Goal: Use online tool/utility

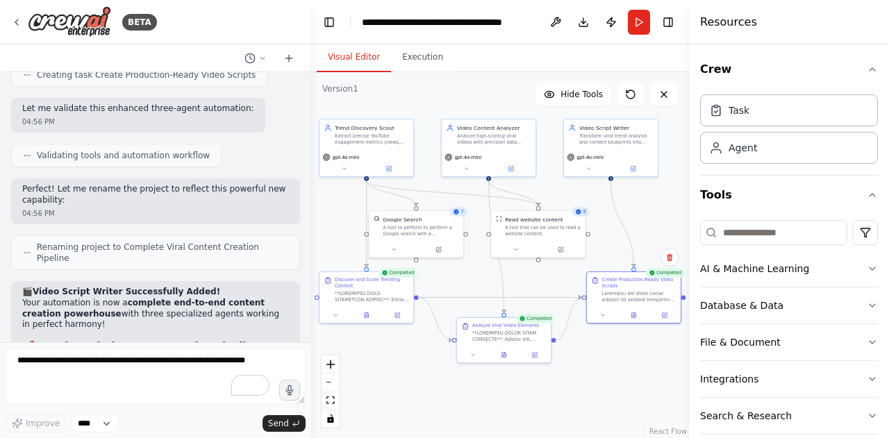
scroll to position [19158, 0]
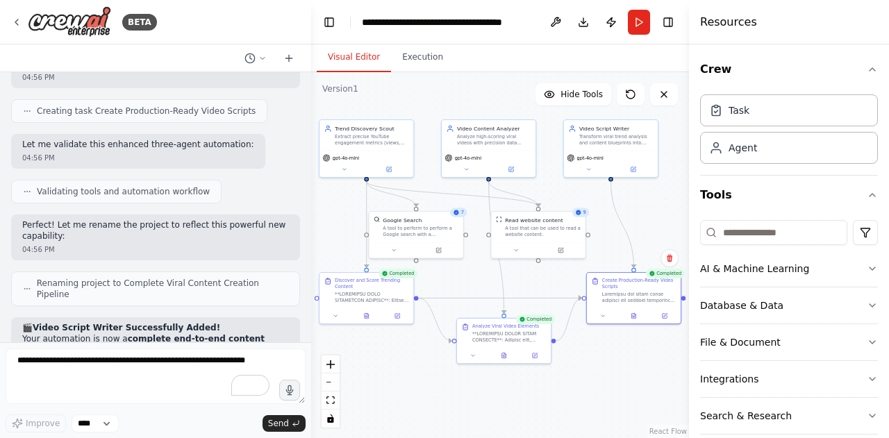
drag, startPoint x: 489, startPoint y: 385, endPoint x: 518, endPoint y: 391, distance: 29.8
click at [518, 391] on div ".deletable-edge-delete-btn { width: 20px; height: 20px; border: 0px solid #ffff…" at bounding box center [500, 255] width 378 height 366
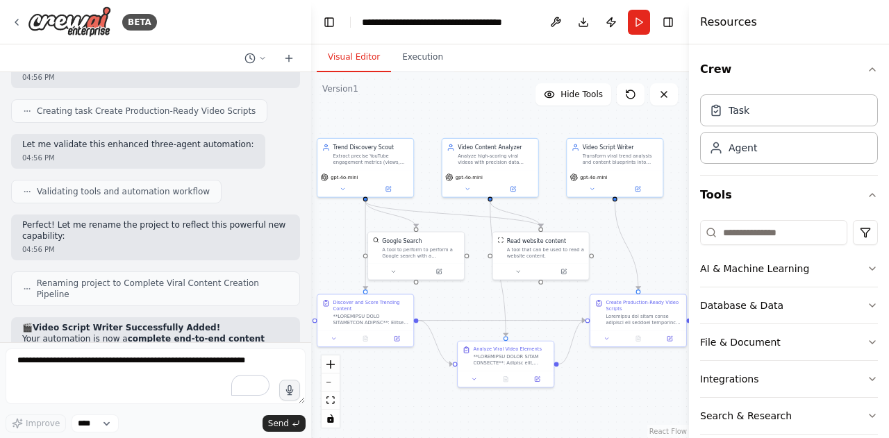
drag, startPoint x: 518, startPoint y: 391, endPoint x: 520, endPoint y: 415, distance: 24.4
click at [520, 415] on div ".deletable-edge-delete-btn { width: 20px; height: 20px; border: 0px solid #ffff…" at bounding box center [500, 255] width 378 height 366
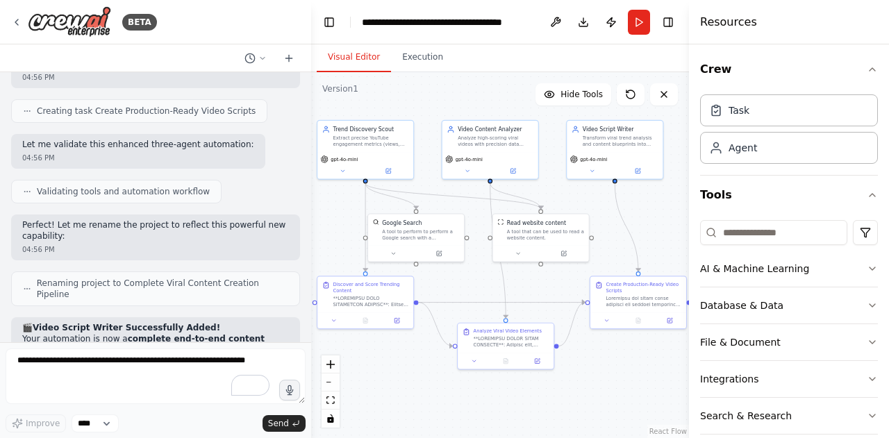
drag, startPoint x: 549, startPoint y: 308, endPoint x: 549, endPoint y: 290, distance: 18.1
click at [549, 290] on div ".deletable-edge-delete-btn { width: 20px; height: 20px; border: 0px solid #ffff…" at bounding box center [500, 255] width 378 height 366
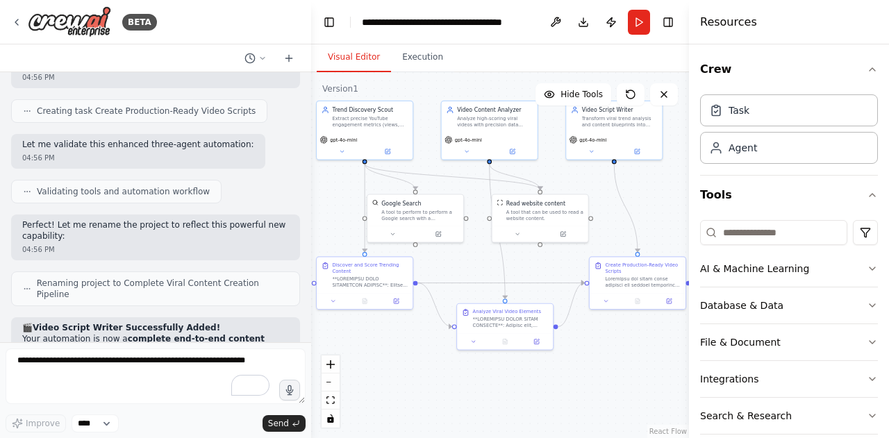
drag, startPoint x: 549, startPoint y: 290, endPoint x: 548, endPoint y: 274, distance: 16.7
click at [548, 274] on div ".deletable-edge-delete-btn { width: 20px; height: 20px; border: 0px solid #ffff…" at bounding box center [500, 255] width 378 height 366
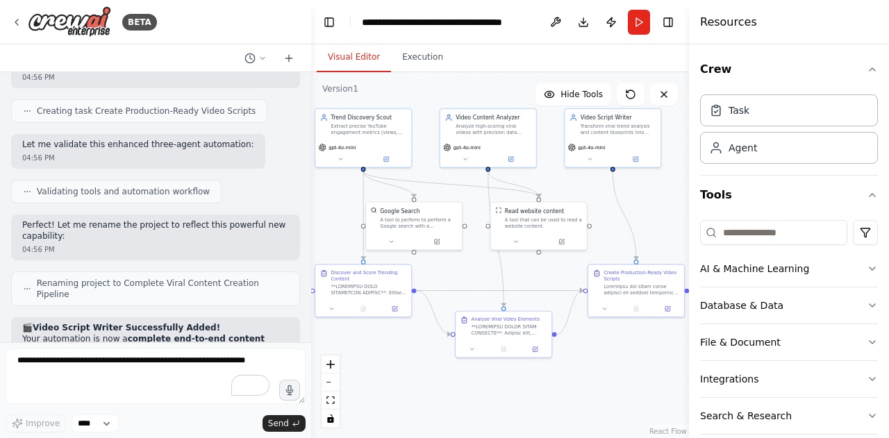
click at [547, 278] on div ".deletable-edge-delete-btn { width: 20px; height: 20px; border: 0px solid #ffff…" at bounding box center [500, 255] width 378 height 366
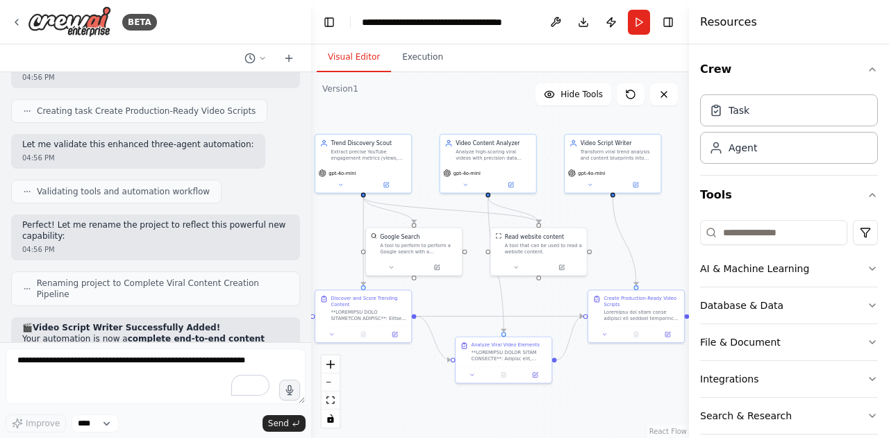
drag, startPoint x: 547, startPoint y: 278, endPoint x: 547, endPoint y: 304, distance: 25.7
click at [547, 304] on div ".deletable-edge-delete-btn { width: 20px; height: 20px; border: 0px solid #ffff…" at bounding box center [500, 255] width 378 height 366
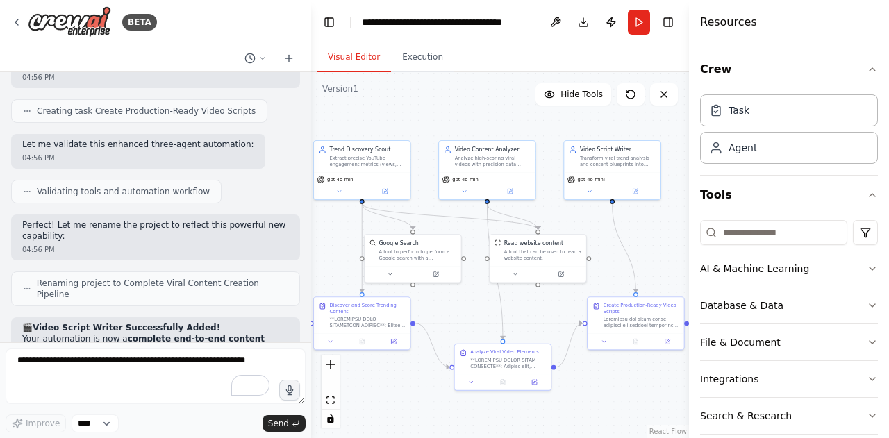
drag, startPoint x: 551, startPoint y: 296, endPoint x: 548, endPoint y: 307, distance: 11.5
click at [548, 307] on div ".deletable-edge-delete-btn { width: 20px; height: 20px; border: 0px solid #ffff…" at bounding box center [500, 255] width 378 height 366
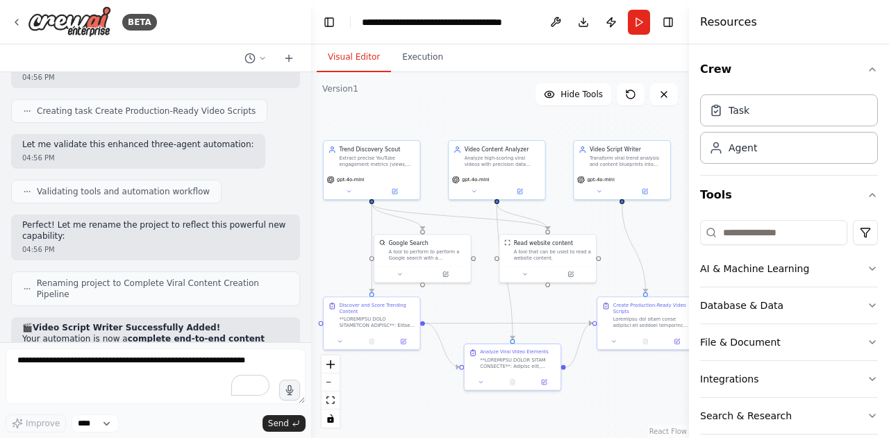
drag, startPoint x: 548, startPoint y: 307, endPoint x: 558, endPoint y: 305, distance: 9.9
click at [558, 305] on div ".deletable-edge-delete-btn { width: 20px; height: 20px; border: 0px solid #ffff…" at bounding box center [500, 255] width 378 height 366
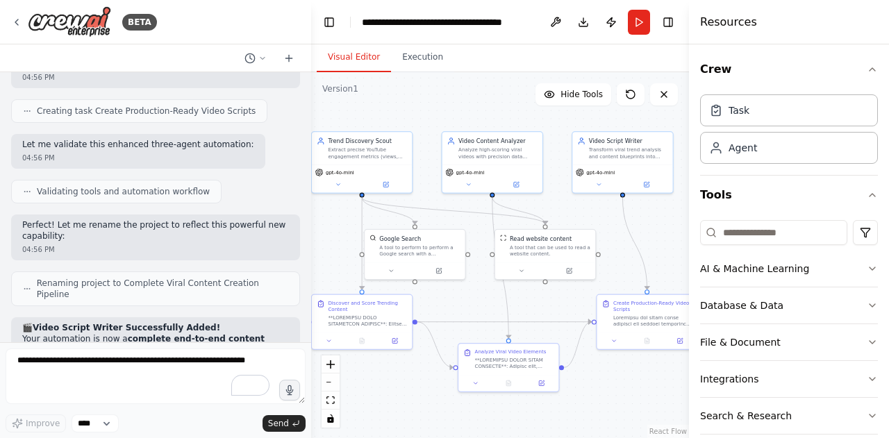
click at [556, 305] on div ".deletable-edge-delete-btn { width: 20px; height: 20px; border: 0px solid #ffff…" at bounding box center [500, 255] width 378 height 366
click at [549, 308] on div ".deletable-edge-delete-btn { width: 20px; height: 20px; border: 0px solid #ffff…" at bounding box center [500, 255] width 378 height 366
click at [631, 12] on button "Run" at bounding box center [639, 22] width 22 height 25
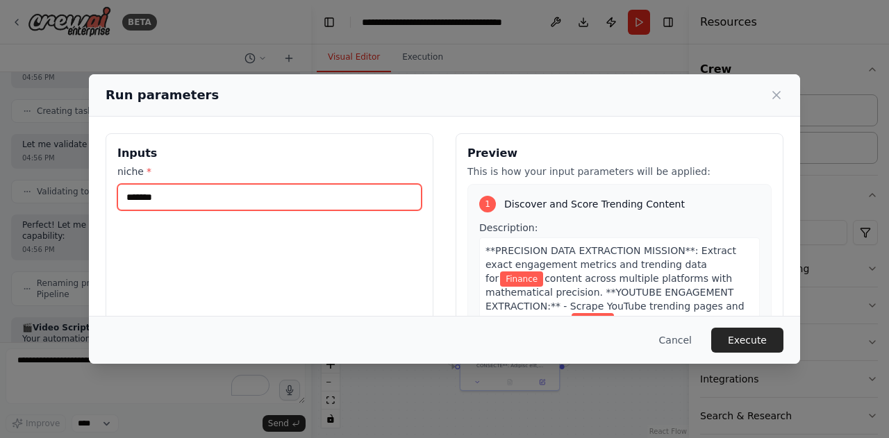
click at [285, 210] on input "*******" at bounding box center [269, 197] width 304 height 26
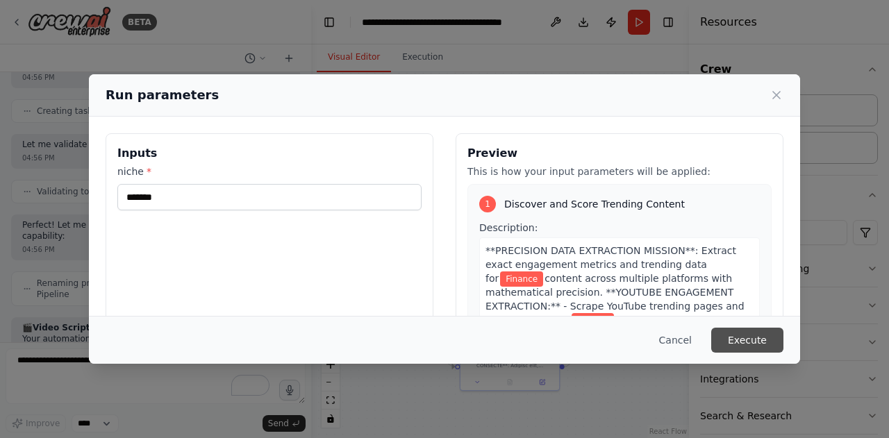
click at [738, 346] on button "Execute" at bounding box center [747, 340] width 72 height 25
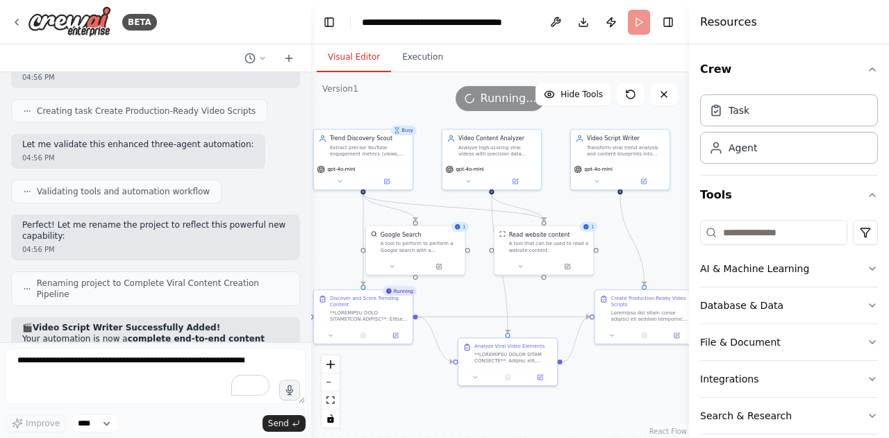
click at [572, 296] on div ".deletable-edge-delete-btn { width: 20px; height: 20px; border: 0px solid #ffff…" at bounding box center [500, 255] width 378 height 366
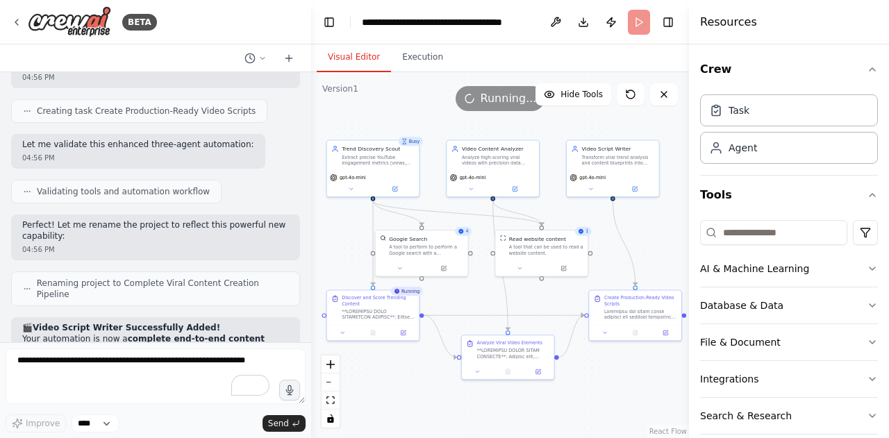
click at [568, 294] on div ".deletable-edge-delete-btn { width: 20px; height: 20px; border: 0px solid #ffff…" at bounding box center [500, 255] width 378 height 366
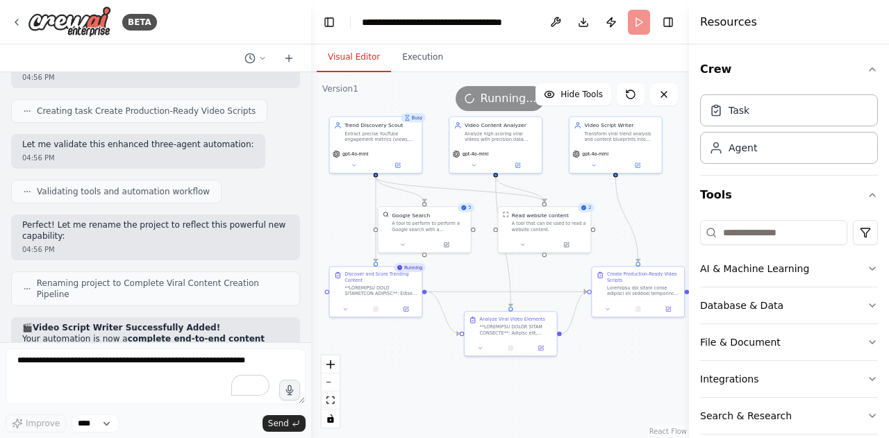
drag, startPoint x: 567, startPoint y: 296, endPoint x: 569, endPoint y: 272, distance: 23.8
click at [569, 272] on div ".deletable-edge-delete-btn { width: 20px; height: 20px; border: 0px solid #ffff…" at bounding box center [500, 255] width 378 height 366
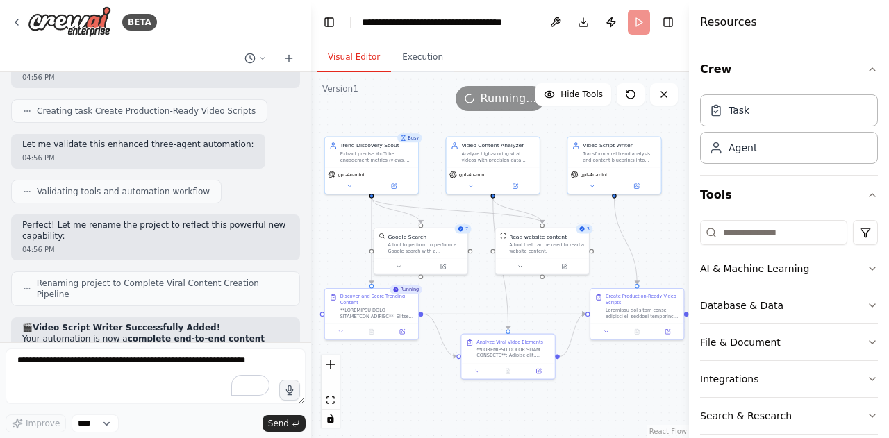
drag, startPoint x: 551, startPoint y: 286, endPoint x: 549, endPoint y: 308, distance: 21.6
click at [549, 308] on div ".deletable-edge-delete-btn { width: 20px; height: 20px; border: 0px solid #ffff…" at bounding box center [500, 255] width 378 height 366
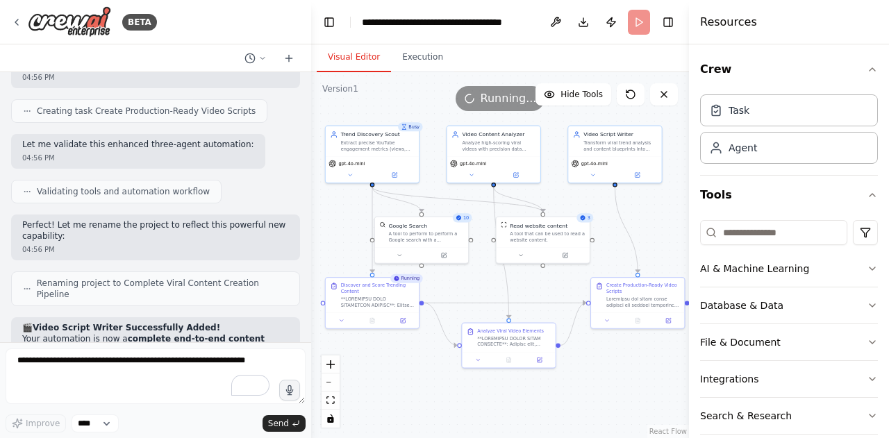
drag, startPoint x: 547, startPoint y: 294, endPoint x: 547, endPoint y: 283, distance: 10.4
click at [547, 283] on div ".deletable-edge-delete-btn { width: 20px; height: 20px; border: 0px solid #ffff…" at bounding box center [500, 255] width 378 height 366
click at [547, 278] on div ".deletable-edge-delete-btn { width: 20px; height: 20px; border: 0px solid #ffff…" at bounding box center [500, 255] width 378 height 366
click at [540, 278] on div ".deletable-edge-delete-btn { width: 20px; height: 20px; border: 0px solid #ffff…" at bounding box center [500, 255] width 378 height 366
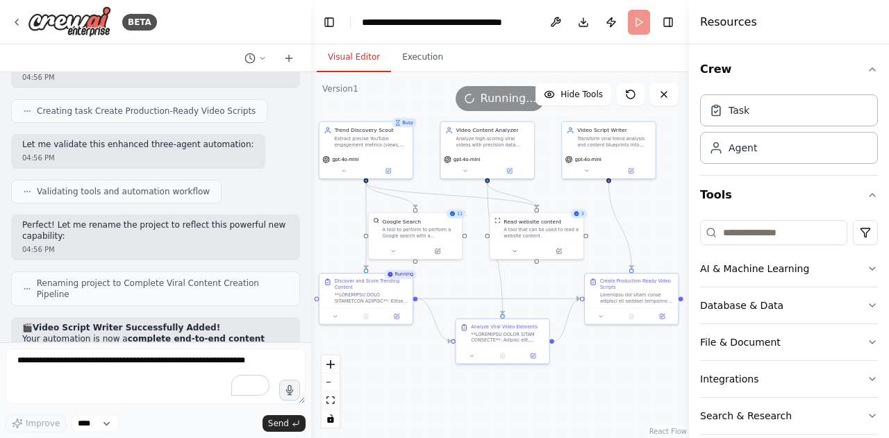
click at [540, 278] on div ".deletable-edge-delete-btn { width: 20px; height: 20px; border: 0px solid #ffff…" at bounding box center [500, 255] width 378 height 366
click at [540, 281] on div ".deletable-edge-delete-btn { width: 20px; height: 20px; border: 0px solid #ffff…" at bounding box center [500, 255] width 378 height 366
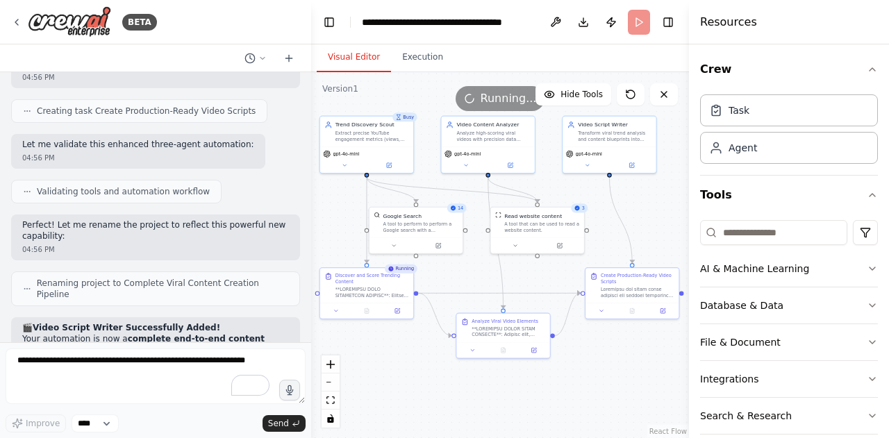
drag, startPoint x: 540, startPoint y: 281, endPoint x: 540, endPoint y: 272, distance: 9.0
click at [540, 272] on div ".deletable-edge-delete-btn { width: 20px; height: 20px; border: 0px solid #ffff…" at bounding box center [500, 255] width 378 height 366
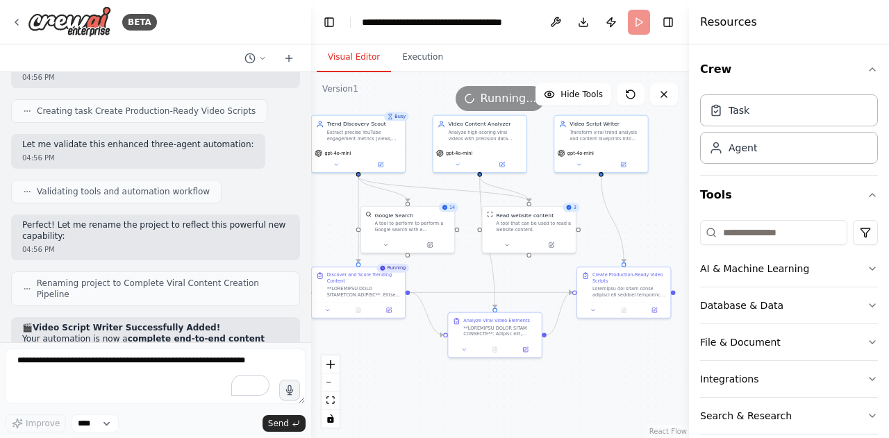
drag, startPoint x: 540, startPoint y: 272, endPoint x: 532, endPoint y: 272, distance: 8.4
click at [532, 272] on div ".deletable-edge-delete-btn { width: 20px; height: 20px; border: 0px solid #ffff…" at bounding box center [500, 255] width 378 height 366
click at [397, 60] on button "Execution" at bounding box center [422, 57] width 63 height 29
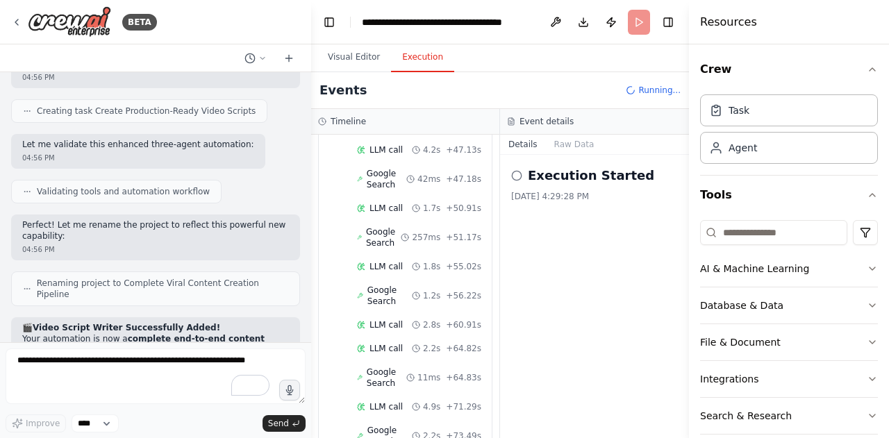
scroll to position [953, 0]
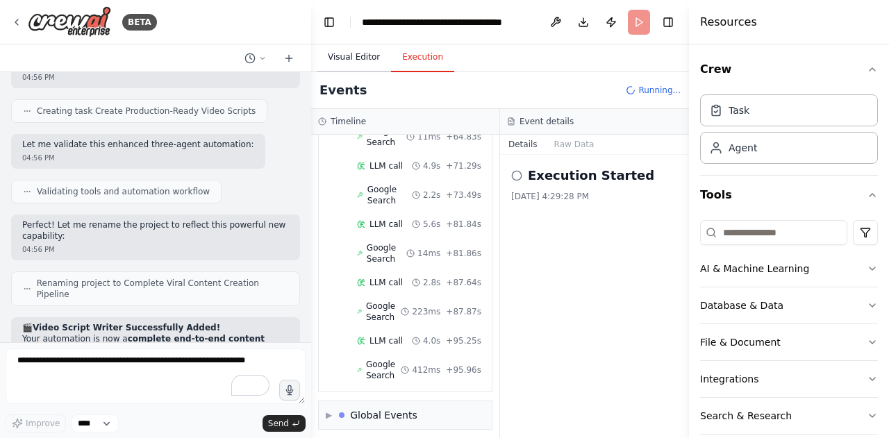
click at [354, 47] on button "Visual Editor" at bounding box center [354, 57] width 74 height 29
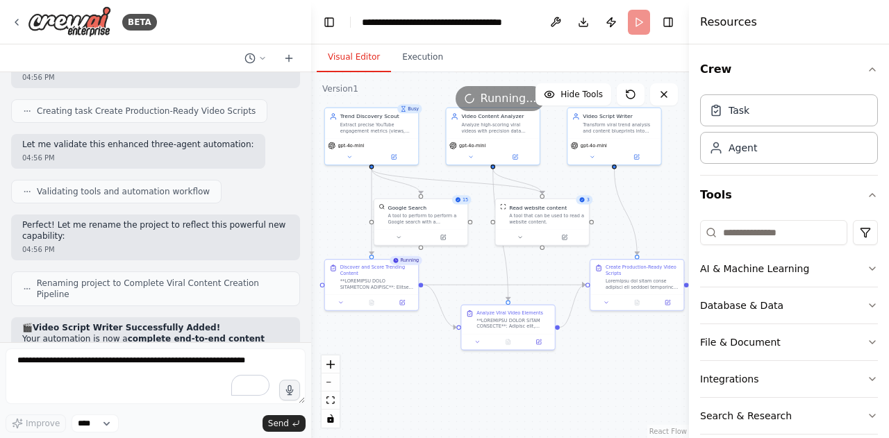
drag, startPoint x: 513, startPoint y: 281, endPoint x: 522, endPoint y: 273, distance: 12.4
click at [522, 273] on div ".deletable-edge-delete-btn { width: 20px; height: 20px; border: 0px solid #ffff…" at bounding box center [500, 255] width 378 height 366
click at [522, 274] on div ".deletable-edge-delete-btn { width: 20px; height: 20px; border: 0px solid #ffff…" at bounding box center [500, 255] width 378 height 366
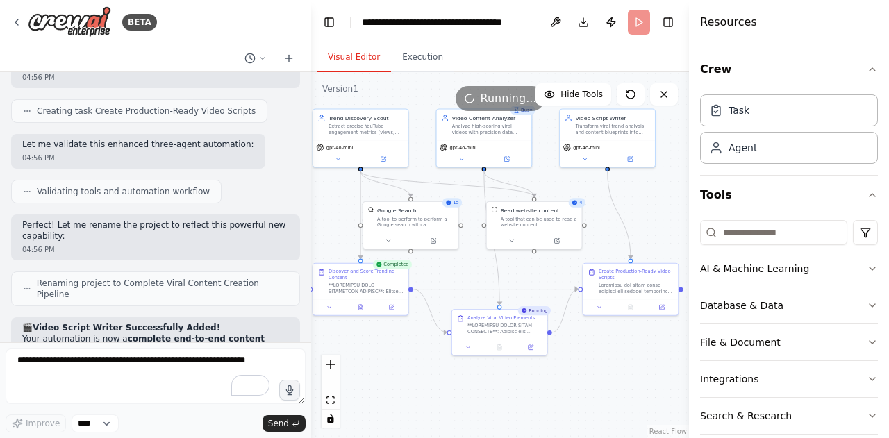
click at [517, 276] on div ".deletable-edge-delete-btn { width: 20px; height: 20px; border: 0px solid #ffff…" at bounding box center [500, 255] width 378 height 366
click at [517, 273] on div ".deletable-edge-delete-btn { width: 20px; height: 20px; border: 0px solid #ffff…" at bounding box center [500, 255] width 378 height 366
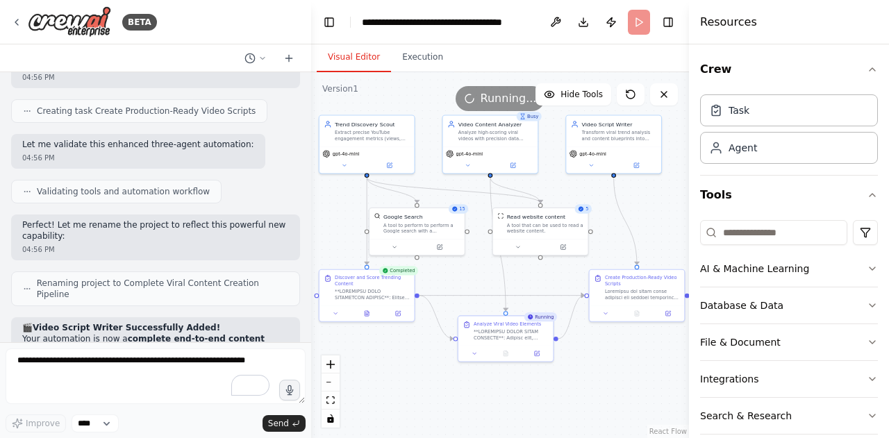
drag, startPoint x: 517, startPoint y: 273, endPoint x: 523, endPoint y: 282, distance: 10.6
click at [523, 282] on div ".deletable-edge-delete-btn { width: 20px; height: 20px; border: 0px solid #ffff…" at bounding box center [500, 255] width 378 height 366
click at [524, 285] on div ".deletable-edge-delete-btn { width: 20px; height: 20px; border: 0px solid #ffff…" at bounding box center [500, 255] width 378 height 366
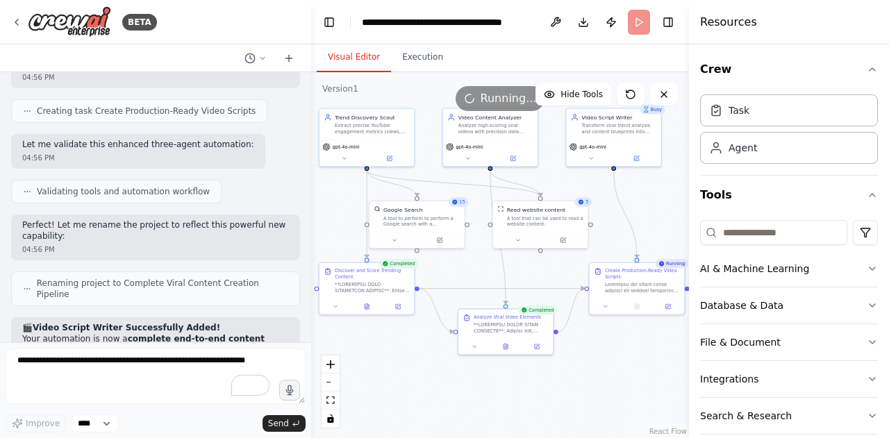
drag, startPoint x: 524, startPoint y: 285, endPoint x: 524, endPoint y: 276, distance: 9.0
click at [524, 276] on div ".deletable-edge-delete-btn { width: 20px; height: 20px; border: 0px solid #ffff…" at bounding box center [500, 255] width 378 height 366
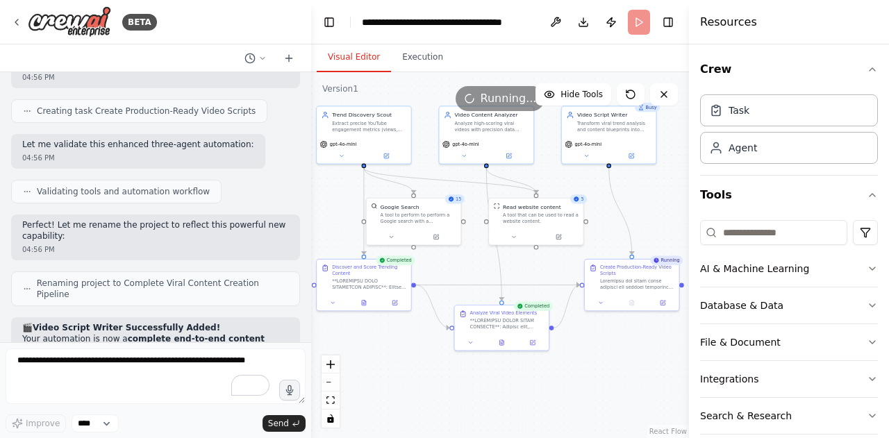
click at [519, 273] on div ".deletable-edge-delete-btn { width: 20px; height: 20px; border: 0px solid #ffff…" at bounding box center [500, 255] width 378 height 366
